Goal: Task Accomplishment & Management: Manage account settings

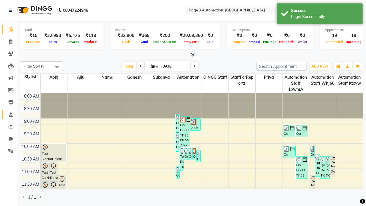
click at [9, 114] on span at bounding box center [11, 115] width 10 height 7
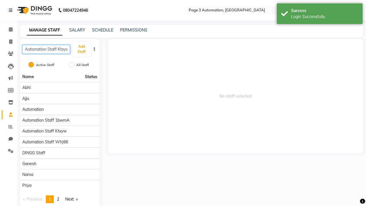
scroll to position [0, 2]
type input "Automation Staff Ktxyw"
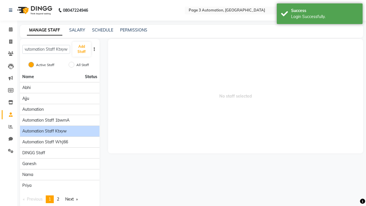
click at [60, 128] on span "Automation Staff Ktxyw" at bounding box center [44, 131] width 44 height 6
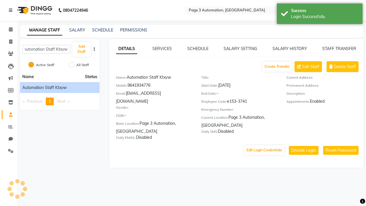
scroll to position [0, 0]
click at [126, 49] on link "DETAILS" at bounding box center [126, 49] width 21 height 10
click at [345, 67] on span "Delete Staff" at bounding box center [345, 67] width 22 height 6
